Goal: Transaction & Acquisition: Purchase product/service

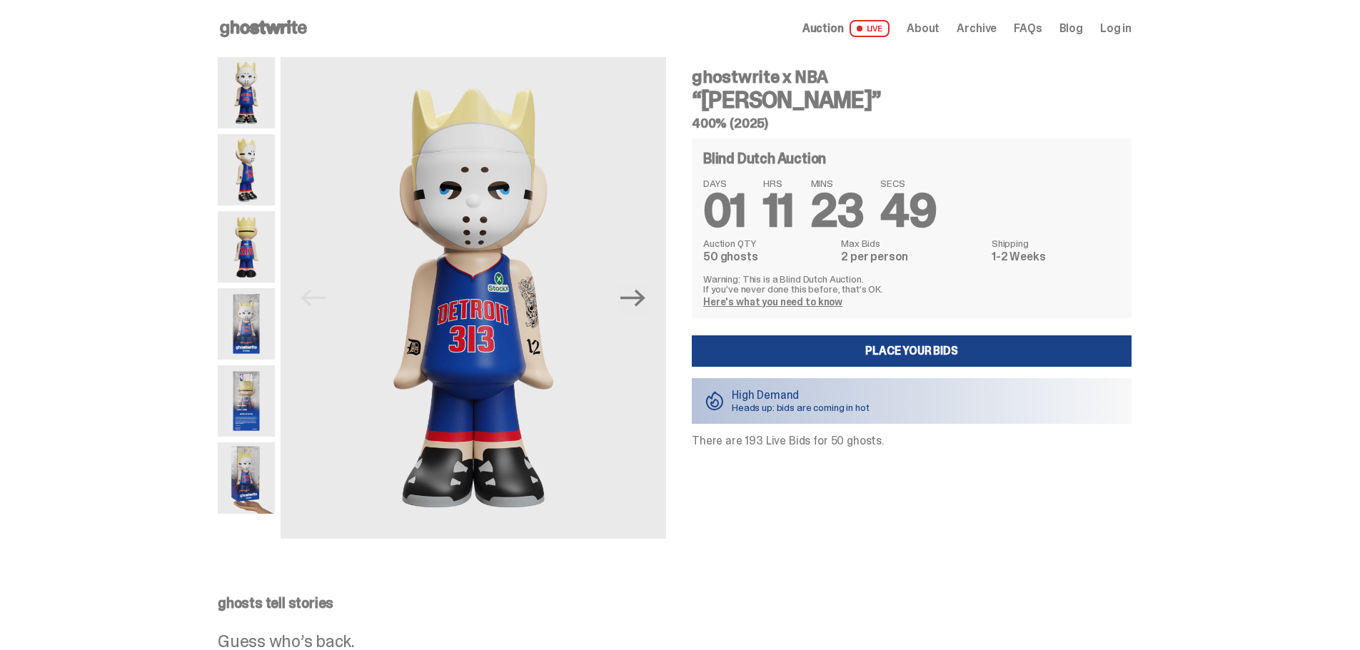
click at [777, 301] on link "Here's what you need to know" at bounding box center [772, 302] width 139 height 13
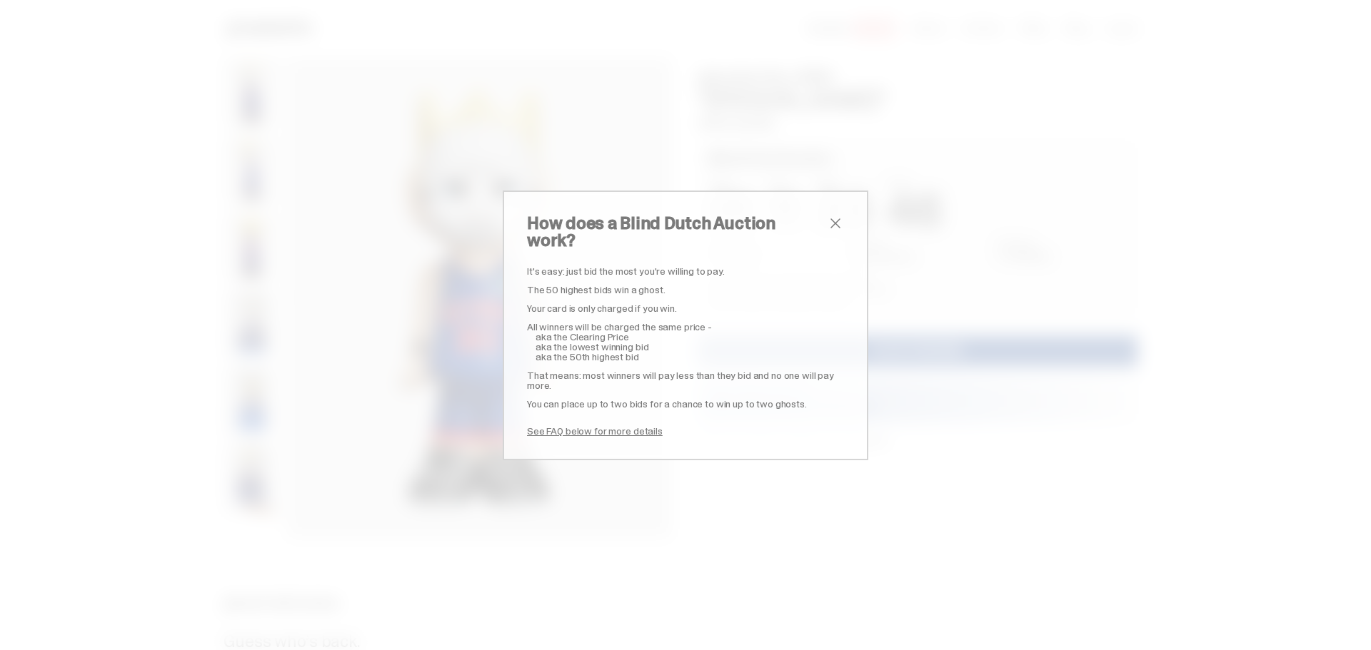
click at [834, 231] on span "close" at bounding box center [835, 223] width 17 height 17
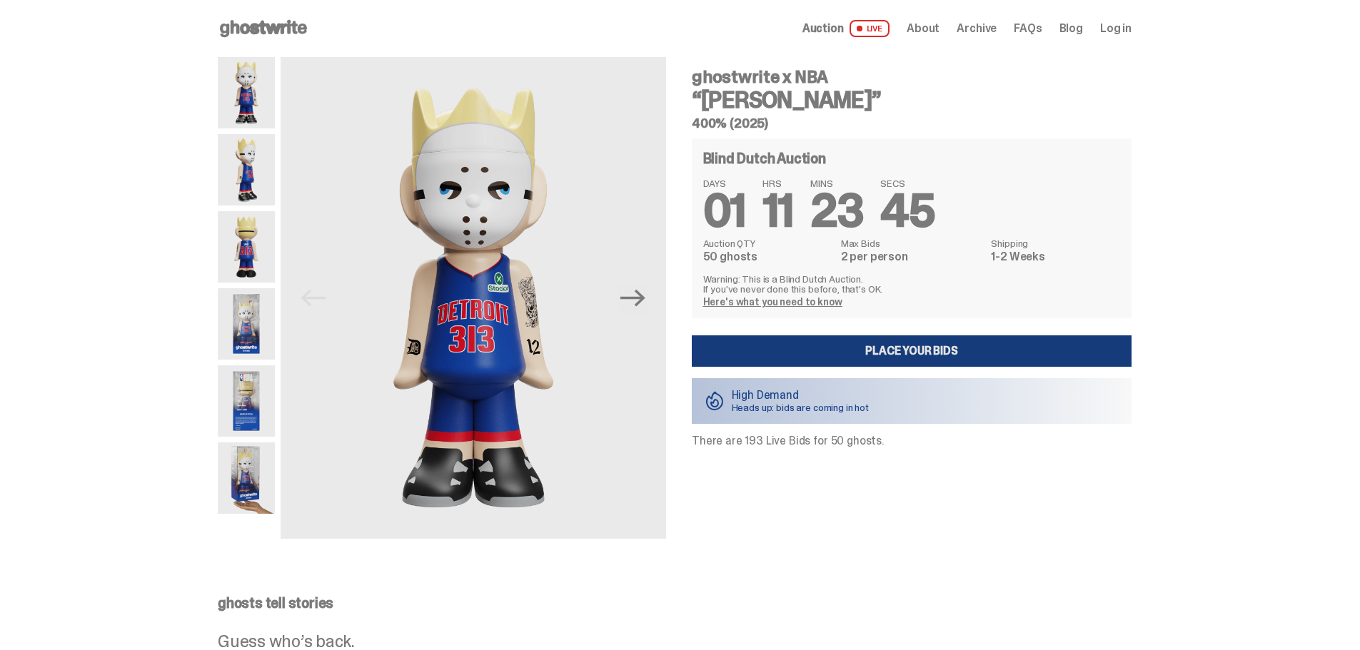
click at [838, 351] on link "Place your Bids" at bounding box center [912, 350] width 440 height 31
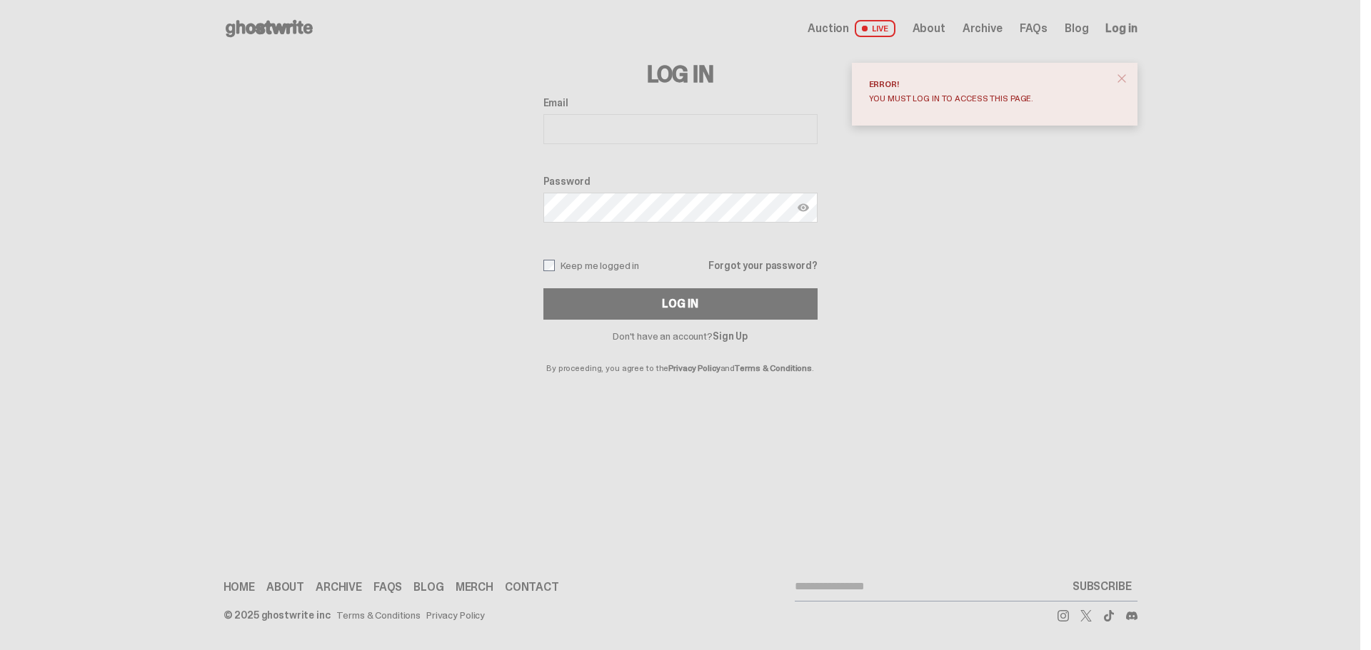
click at [735, 124] on input "Email" at bounding box center [680, 129] width 274 height 30
